Goal: Task Accomplishment & Management: Complete application form

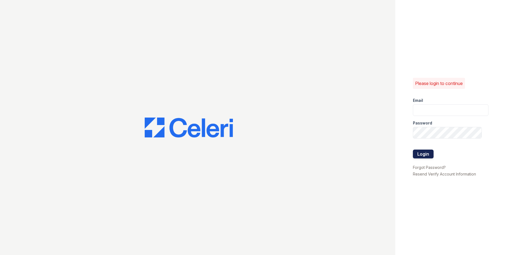
type input "[EMAIL_ADDRESS][DOMAIN_NAME]"
click at [433, 157] on button "Login" at bounding box center [423, 153] width 21 height 9
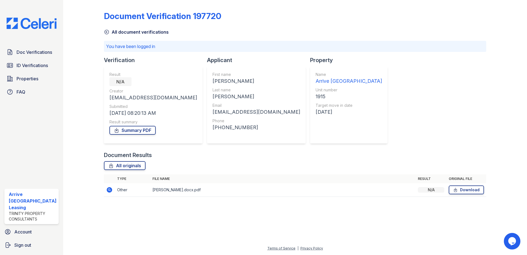
click at [108, 33] on icon at bounding box center [106, 32] width 4 height 4
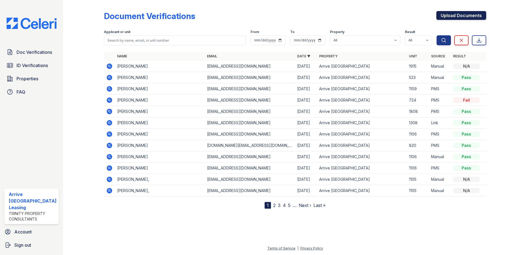
click at [463, 17] on link "Upload Documents" at bounding box center [461, 15] width 50 height 9
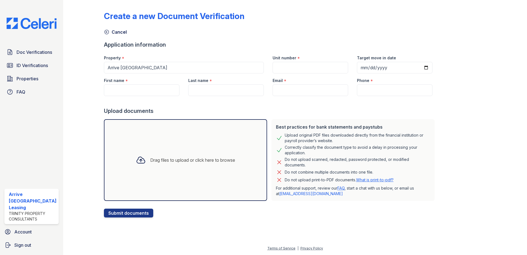
click at [180, 158] on div "Drag files to upload or click here to browse" at bounding box center [192, 160] width 85 height 7
click at [126, 91] on input "First name" at bounding box center [142, 90] width 76 height 12
click at [230, 152] on div "Drag files to upload or click here to browse" at bounding box center [185, 159] width 108 height 19
click at [147, 156] on div "Drag files to upload or click here to browse" at bounding box center [185, 159] width 108 height 19
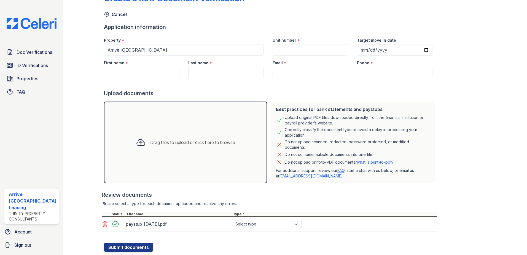
scroll to position [6, 0]
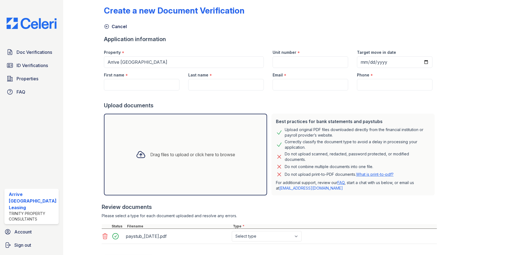
click at [173, 131] on div "Drag files to upload or click here to browse" at bounding box center [185, 155] width 163 height 82
click at [214, 169] on div "Drag files to upload or click here to browse" at bounding box center [185, 155] width 163 height 82
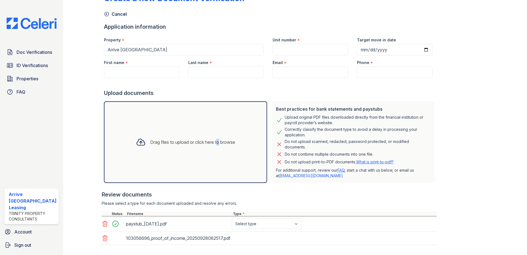
scroll to position [47, 0]
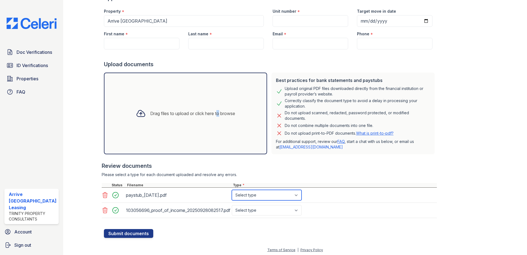
click at [263, 193] on select "Select type Paystub Bank Statement Offer Letter Tax Documents Benefit Award Let…" at bounding box center [267, 195] width 70 height 10
select select "paystub"
click at [232, 190] on select "Select type Paystub Bank Statement Offer Letter Tax Documents Benefit Award Let…" at bounding box center [267, 195] width 70 height 10
drag, startPoint x: 257, startPoint y: 208, endPoint x: 254, endPoint y: 204, distance: 4.7
click at [255, 205] on select "Select type Paystub Bank Statement Offer Letter Tax Documents Benefit Award Let…" at bounding box center [267, 210] width 70 height 10
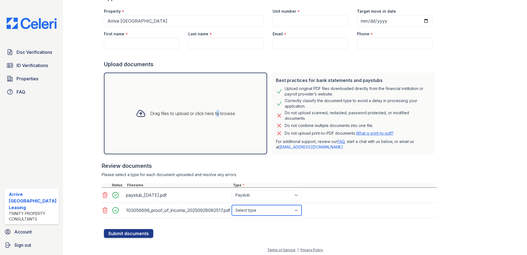
select select "paystub"
click at [232, 205] on select "Select type Paystub Bank Statement Offer Letter Tax Documents Benefit Award Let…" at bounding box center [267, 210] width 70 height 10
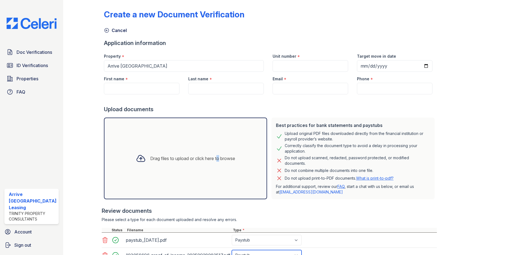
scroll to position [0, 0]
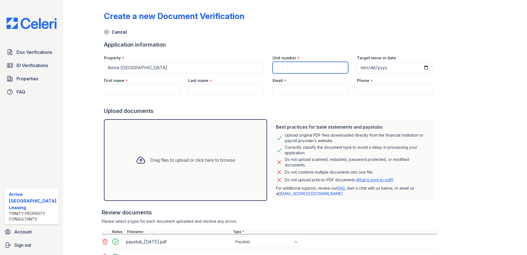
click at [289, 69] on input "Unit number" at bounding box center [311, 68] width 76 height 12
type input "812"
click at [419, 67] on input "Target move in date" at bounding box center [395, 68] width 76 height 12
drag, startPoint x: 419, startPoint y: 68, endPoint x: 419, endPoint y: 73, distance: 5.3
click at [418, 67] on input "Target move in date" at bounding box center [395, 68] width 76 height 12
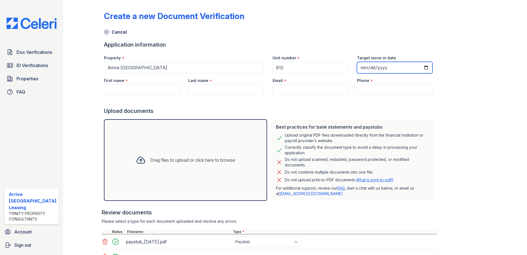
type input "2025-09-29"
paste input "[EMAIL_ADDRESS][DOMAIN_NAME]"
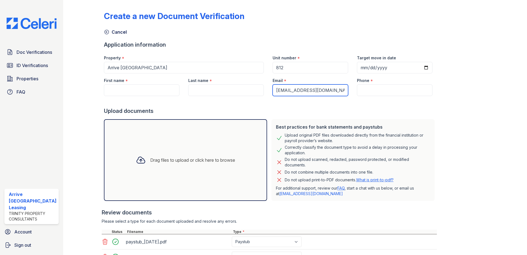
type input "[EMAIL_ADDRESS][DOMAIN_NAME]"
paste input "(443) 627-1281"
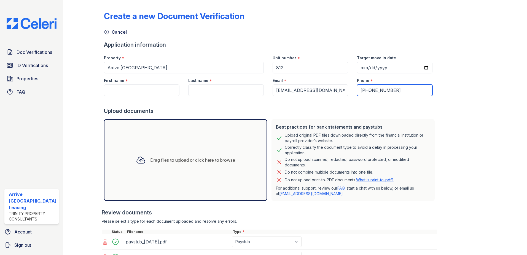
type input "(443) 627-1281"
paste input "[PERSON_NAME]"
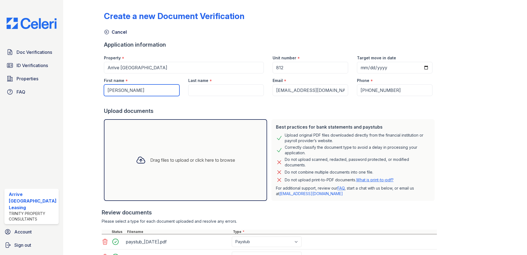
type input "[PERSON_NAME]"
drag, startPoint x: 184, startPoint y: 88, endPoint x: 195, endPoint y: 86, distance: 11.5
click at [194, 86] on input "Last name" at bounding box center [226, 90] width 76 height 12
paste input "[PERSON_NAME]"
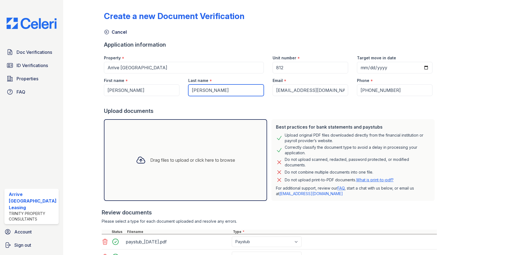
type input "[PERSON_NAME]"
click at [227, 103] on div at bounding box center [270, 101] width 333 height 11
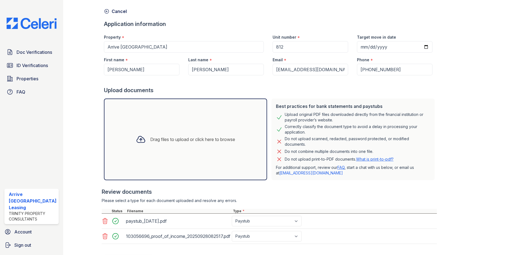
scroll to position [48, 0]
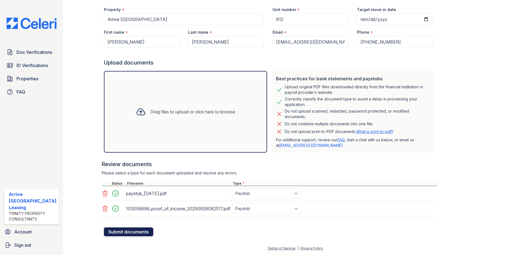
click at [143, 235] on button "Submit documents" at bounding box center [128, 231] width 49 height 9
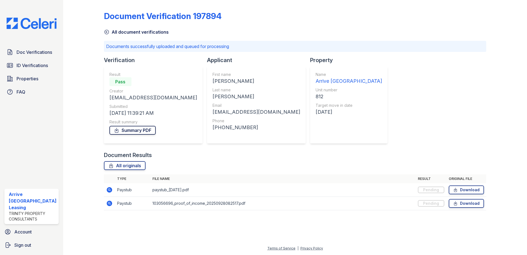
click at [146, 129] on link "Summary PDF" at bounding box center [132, 130] width 46 height 9
